Goal: Task Accomplishment & Management: Manage account settings

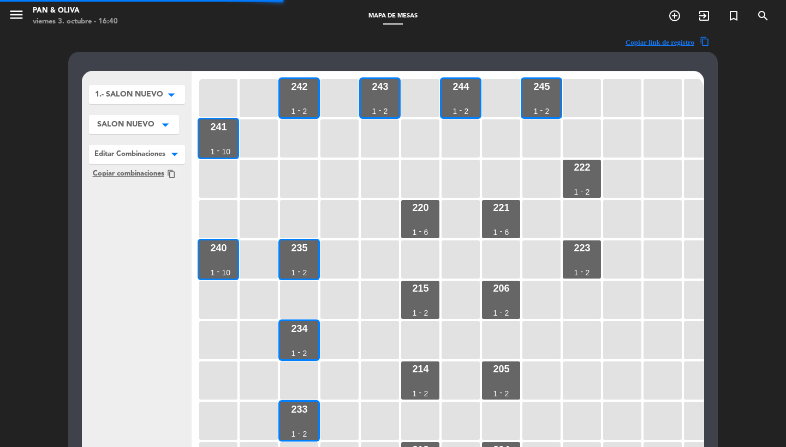
click at [124, 99] on span "1.- SALON NUEVO" at bounding box center [129, 94] width 68 height 11
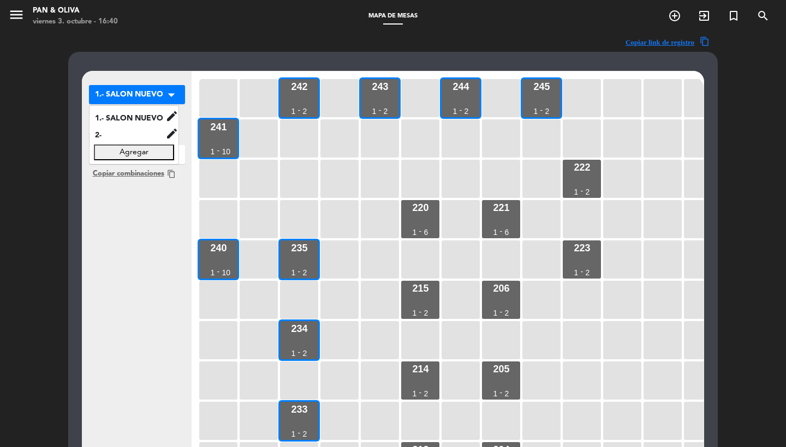
click at [124, 231] on div "1.- SALON NUEVO arrow_drop_down 1.- SALON NUEVO edit renombrar borrar 2- edit r…" at bounding box center [136, 281] width 109 height 420
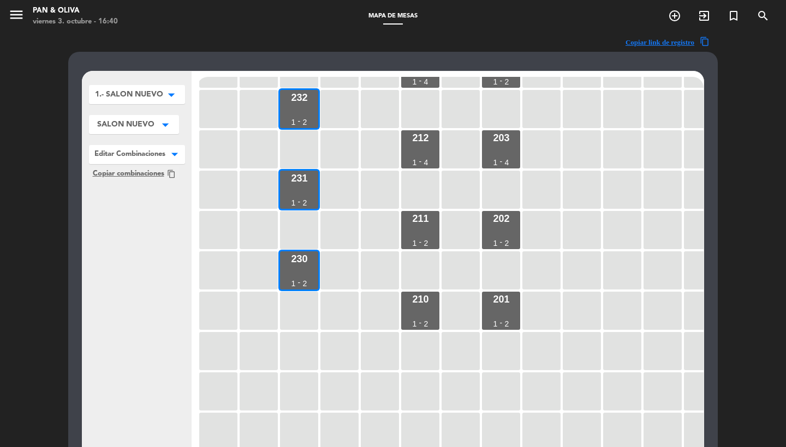
scroll to position [399, 0]
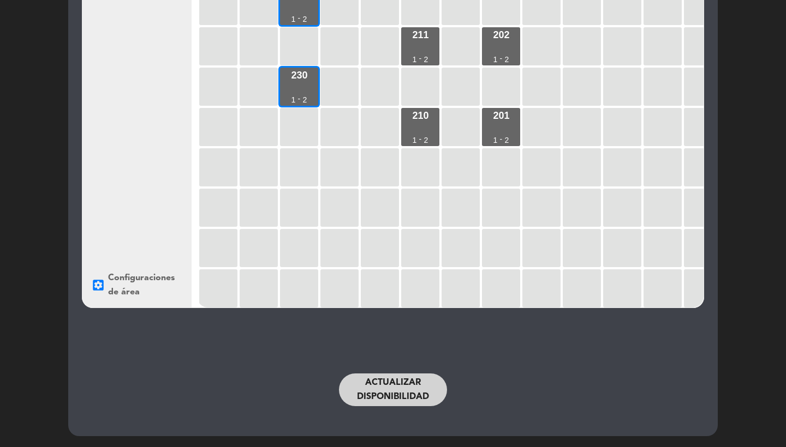
click at [385, 386] on button "Actualizar disponibilidad" at bounding box center [393, 390] width 108 height 33
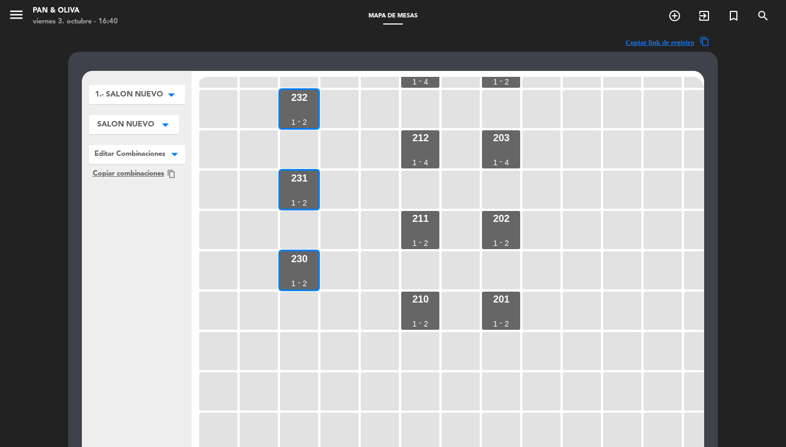
scroll to position [0, 0]
click at [8, 13] on div "menu Pan & [PERSON_NAME][DATE] 3. octubre - 16:40" at bounding box center [98, 17] width 196 height 26
click at [12, 14] on icon "menu" at bounding box center [16, 15] width 16 height 16
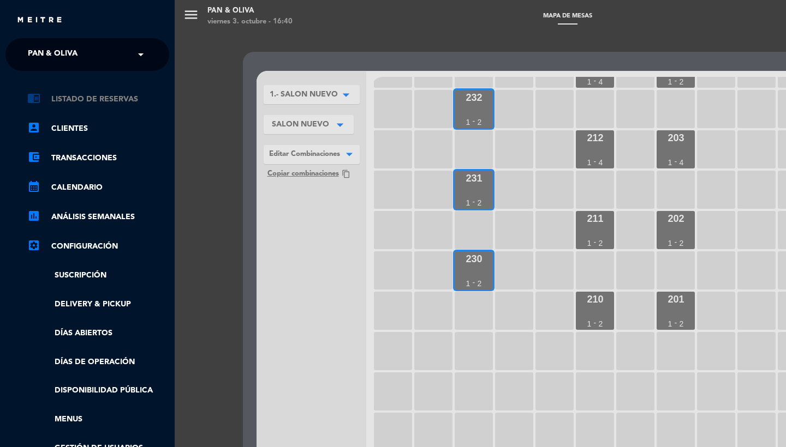
click at [108, 97] on link "chrome_reader_mode Listado de Reservas" at bounding box center [98, 99] width 142 height 13
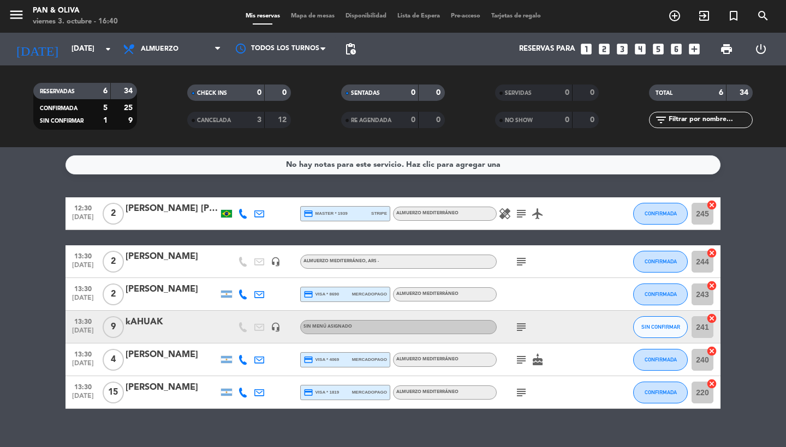
click at [314, 14] on span "Mapa de mesas" at bounding box center [312, 16] width 55 height 6
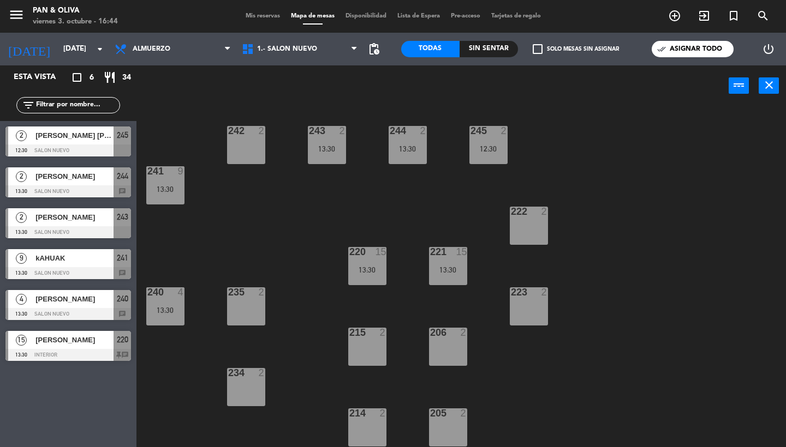
click at [263, 16] on span "Mis reservas" at bounding box center [262, 16] width 45 height 6
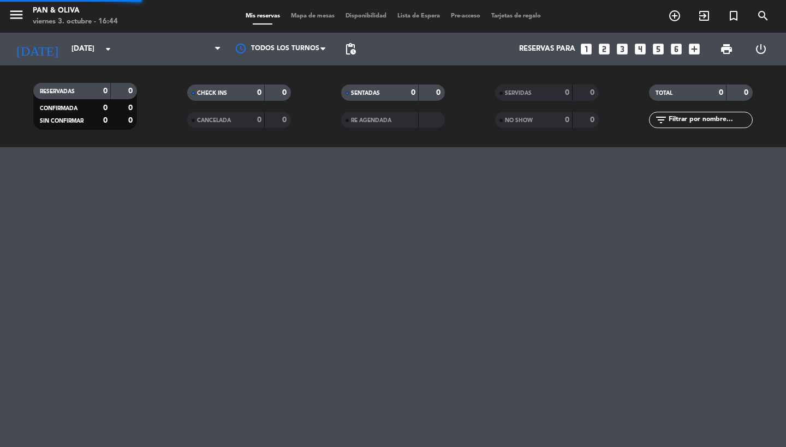
click at [25, 22] on span "menu" at bounding box center [20, 17] width 25 height 26
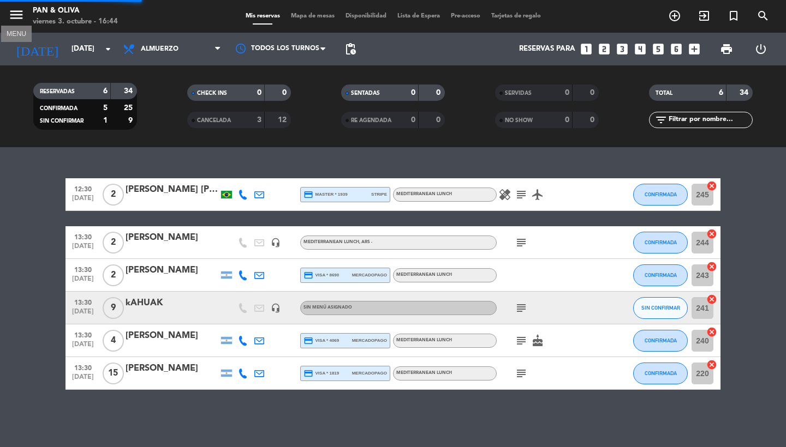
click at [13, 17] on icon "menu" at bounding box center [16, 15] width 16 height 16
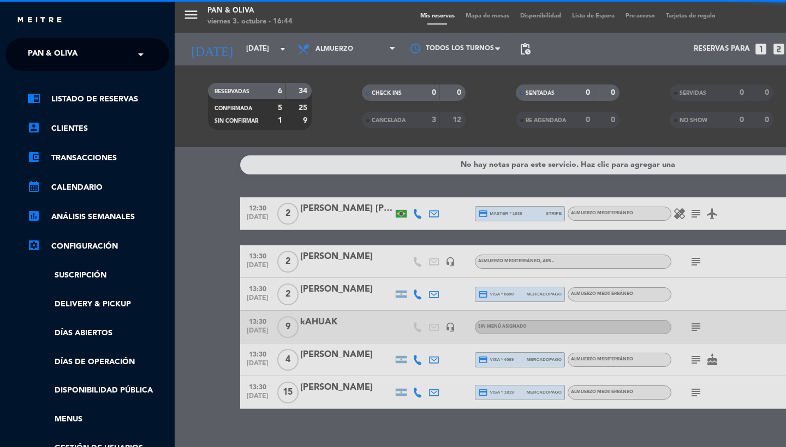
click at [49, 55] on span "Pan & Oliva" at bounding box center [53, 54] width 50 height 23
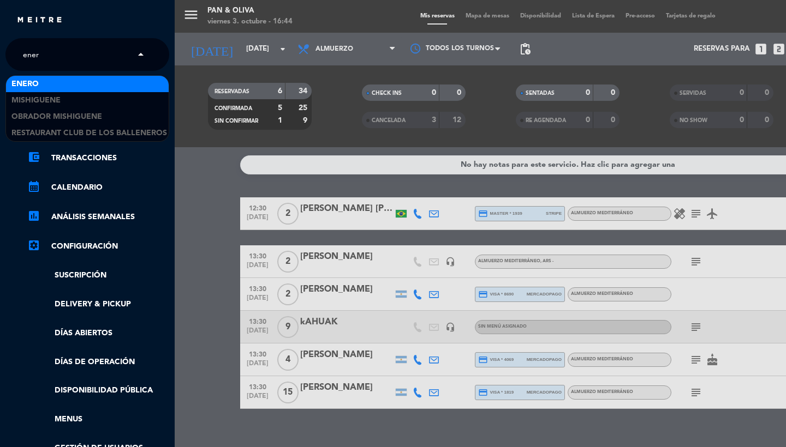
type input "enero"
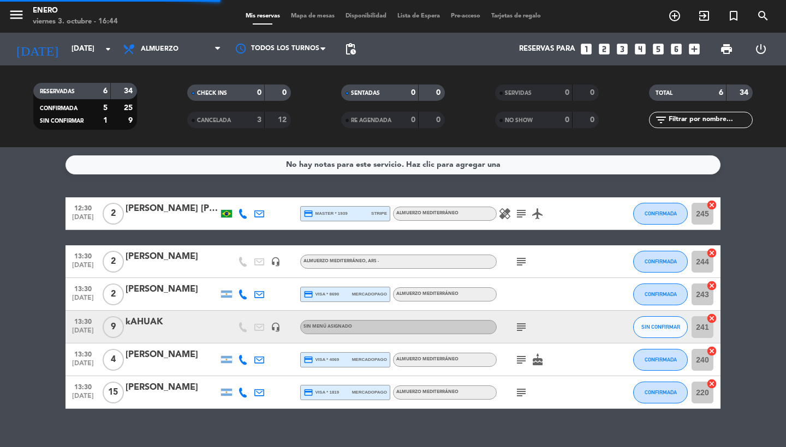
click at [19, 19] on icon "menu" at bounding box center [16, 15] width 16 height 16
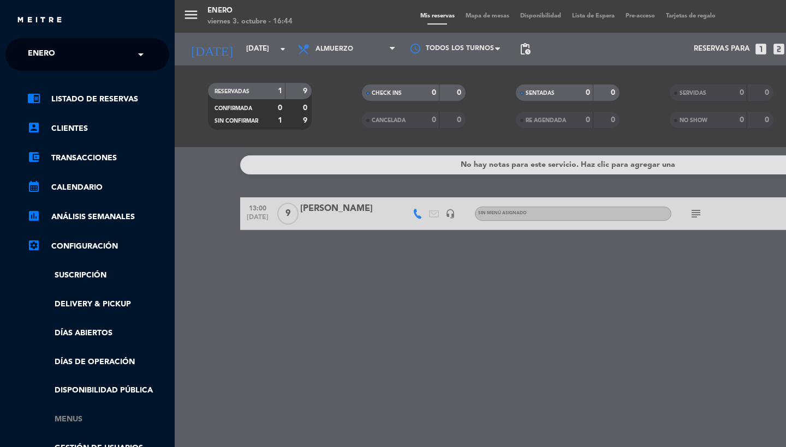
click at [82, 414] on link "Menus" at bounding box center [98, 420] width 142 height 13
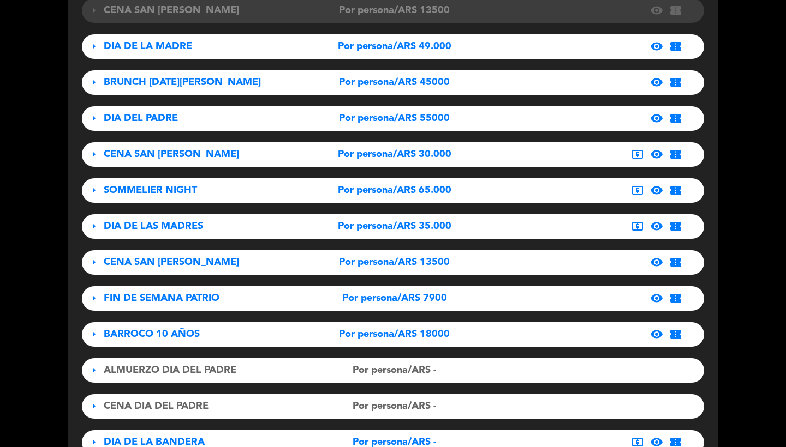
scroll to position [199, 0]
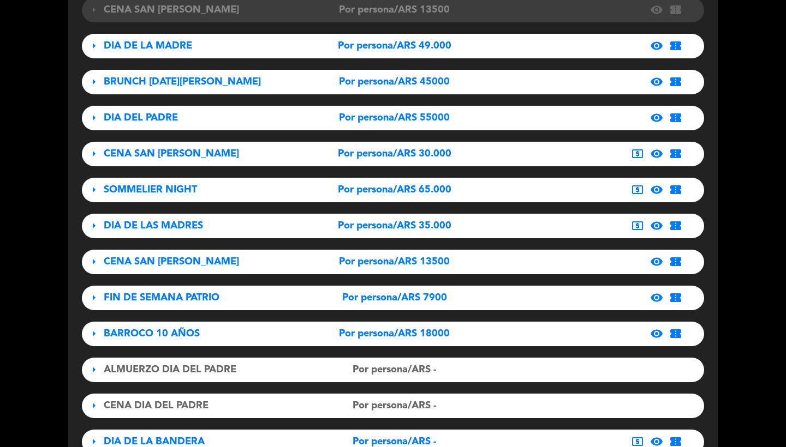
click at [163, 221] on span "DIA DE LAS MADRES" at bounding box center [153, 226] width 99 height 10
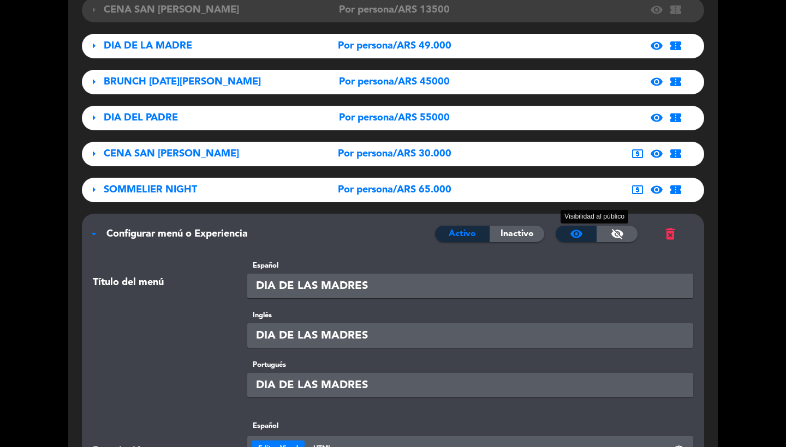
click at [617, 236] on span "visibility_off" at bounding box center [616, 233] width 13 height 13
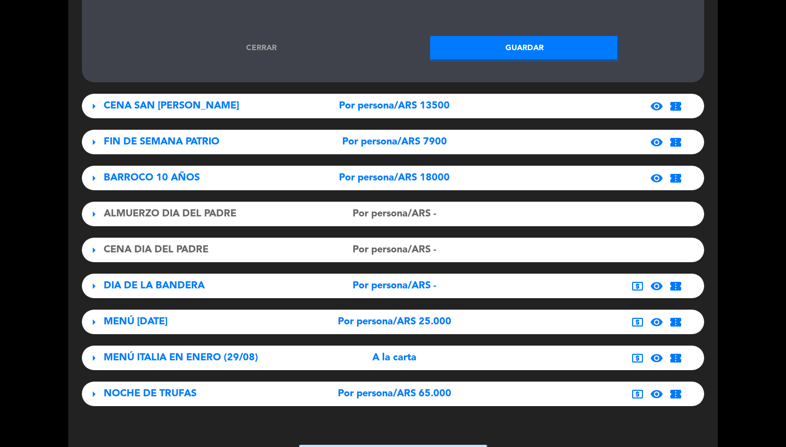
scroll to position [2800, 0]
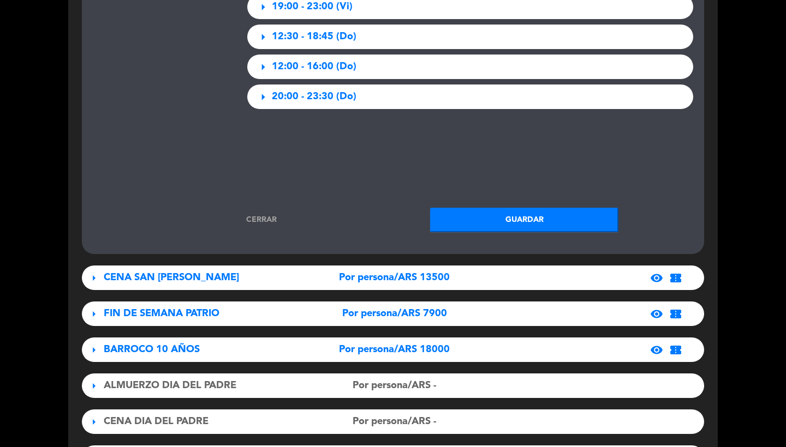
click at [485, 216] on button "Guardar" at bounding box center [524, 220] width 188 height 25
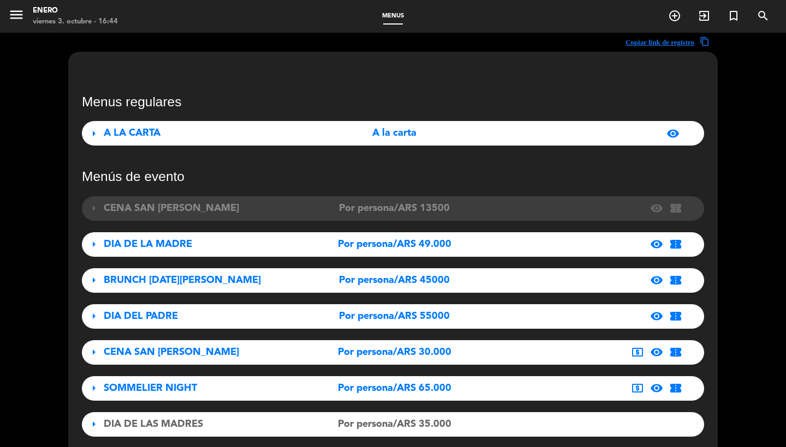
scroll to position [0, 0]
click at [20, 10] on icon "menu" at bounding box center [16, 15] width 16 height 16
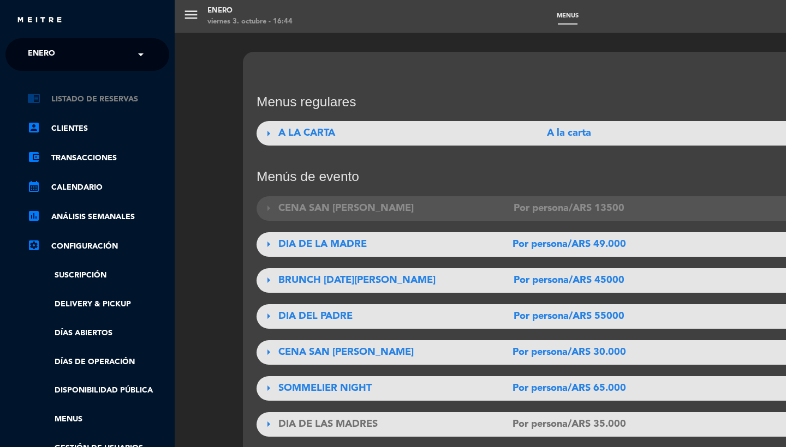
click at [93, 99] on link "chrome_reader_mode Listado de Reservas" at bounding box center [98, 99] width 142 height 13
